Goal: Navigation & Orientation: Find specific page/section

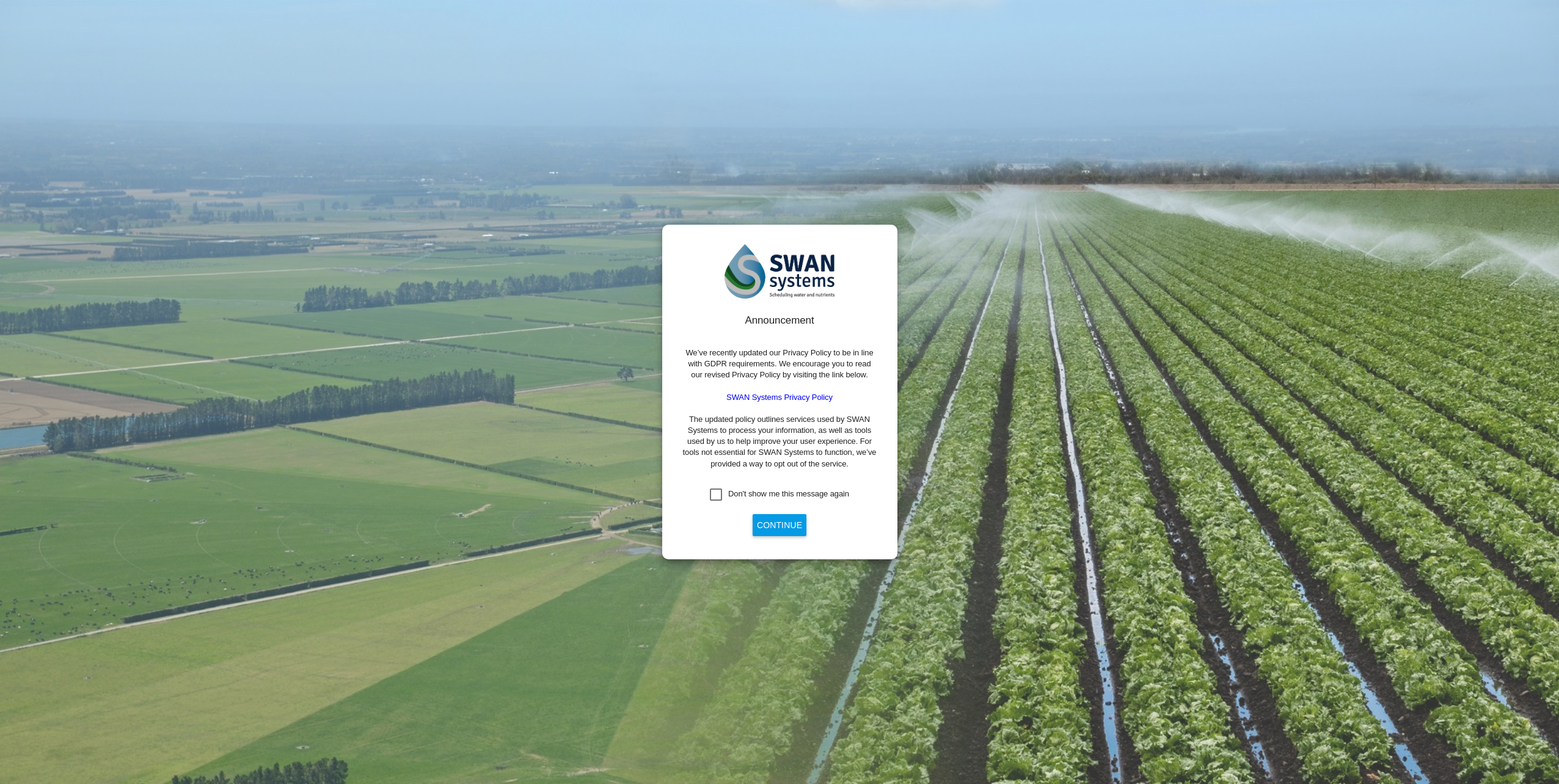
click at [718, 491] on div "Don't show me this message again" at bounding box center [716, 494] width 12 height 12
click at [780, 524] on button "Continue" at bounding box center [780, 525] width 54 height 22
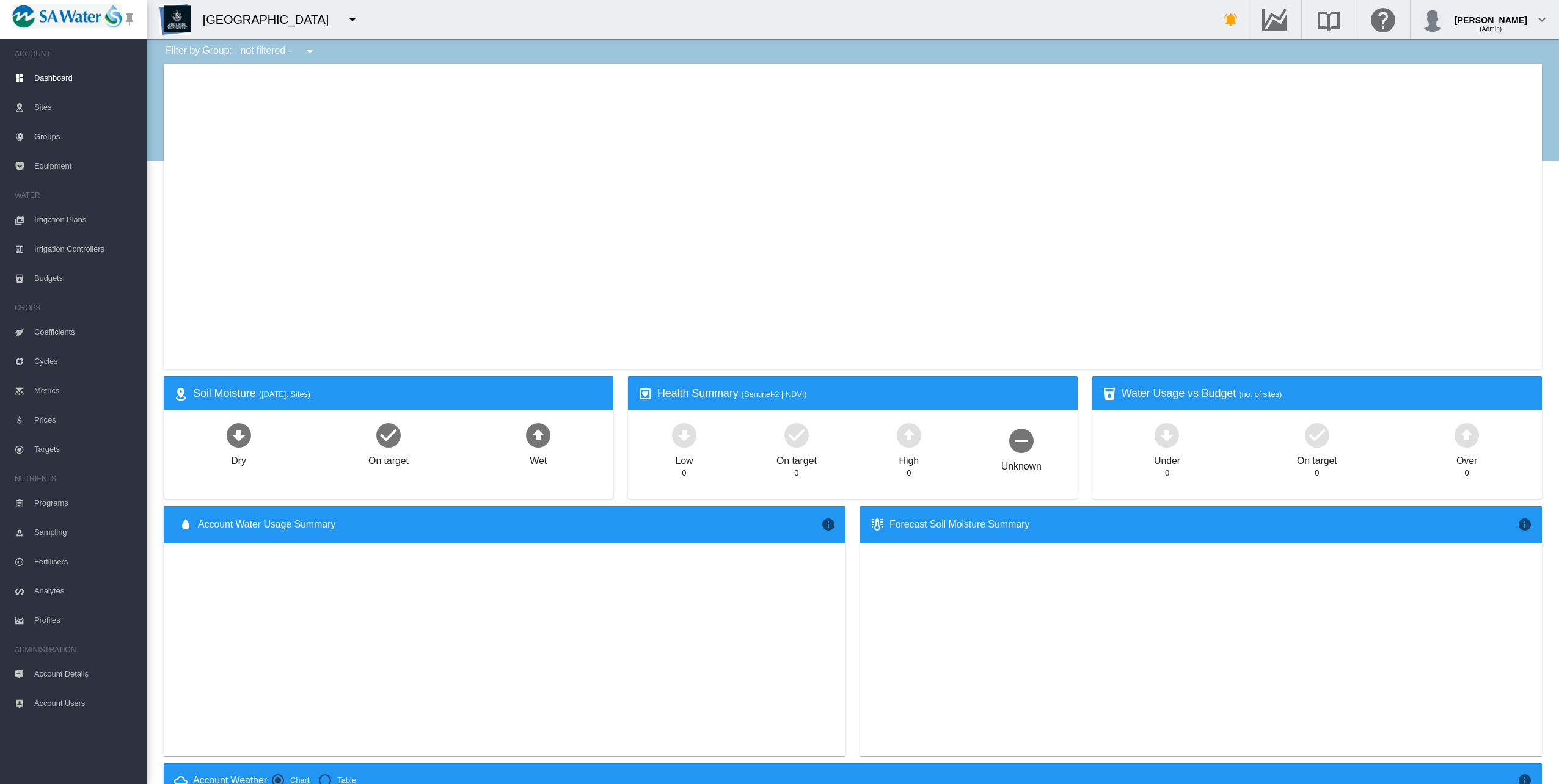
type input "**********"
